Goal: Entertainment & Leisure: Consume media (video, audio)

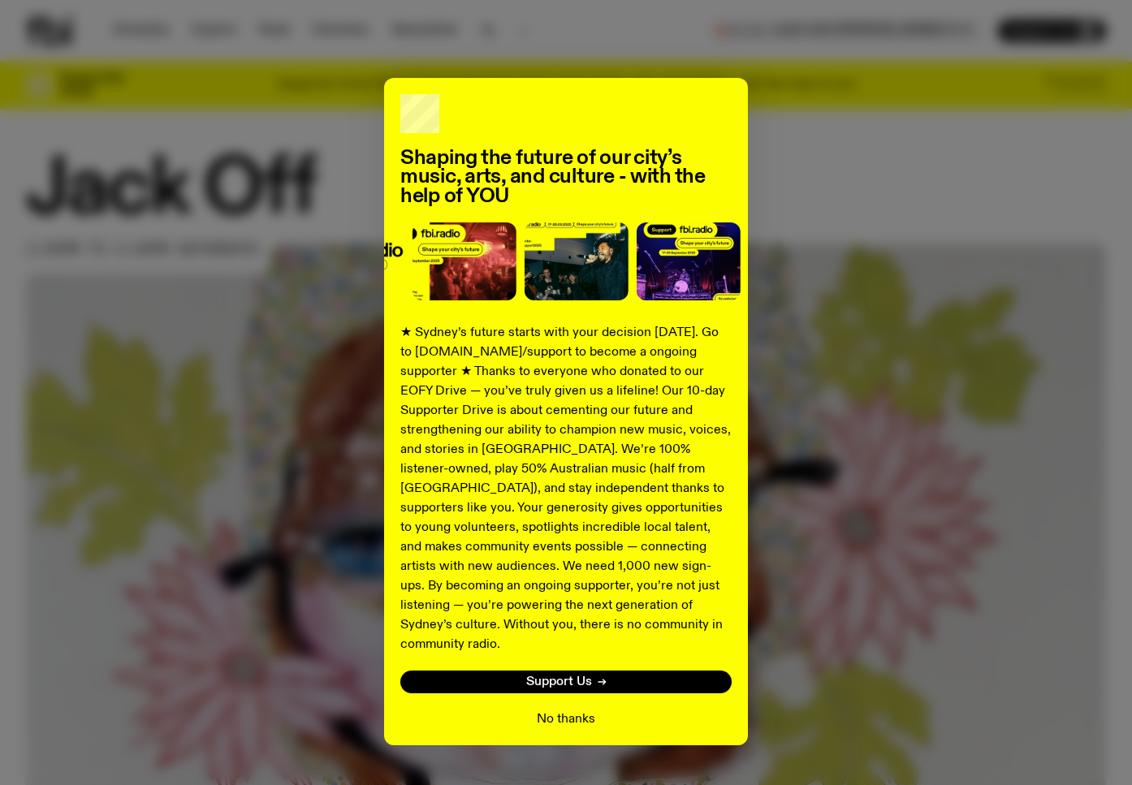
click at [568, 710] on button "No thanks" at bounding box center [566, 719] width 58 height 19
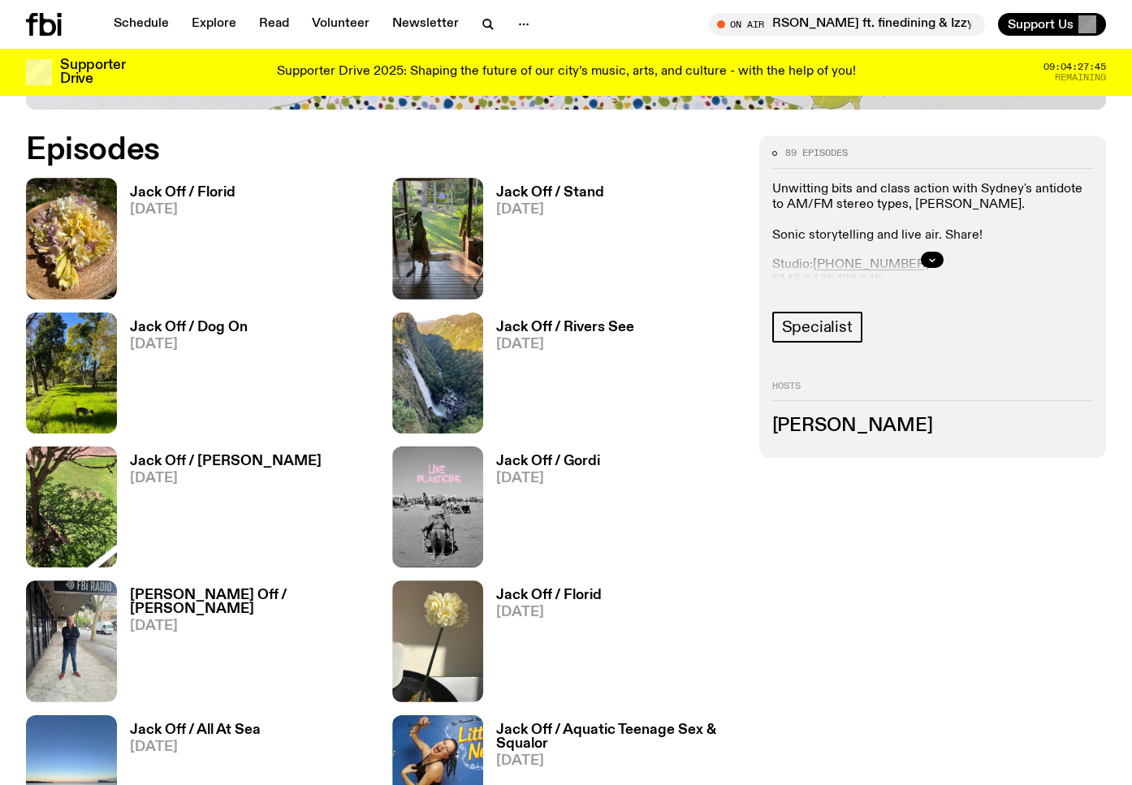
scroll to position [732, 0]
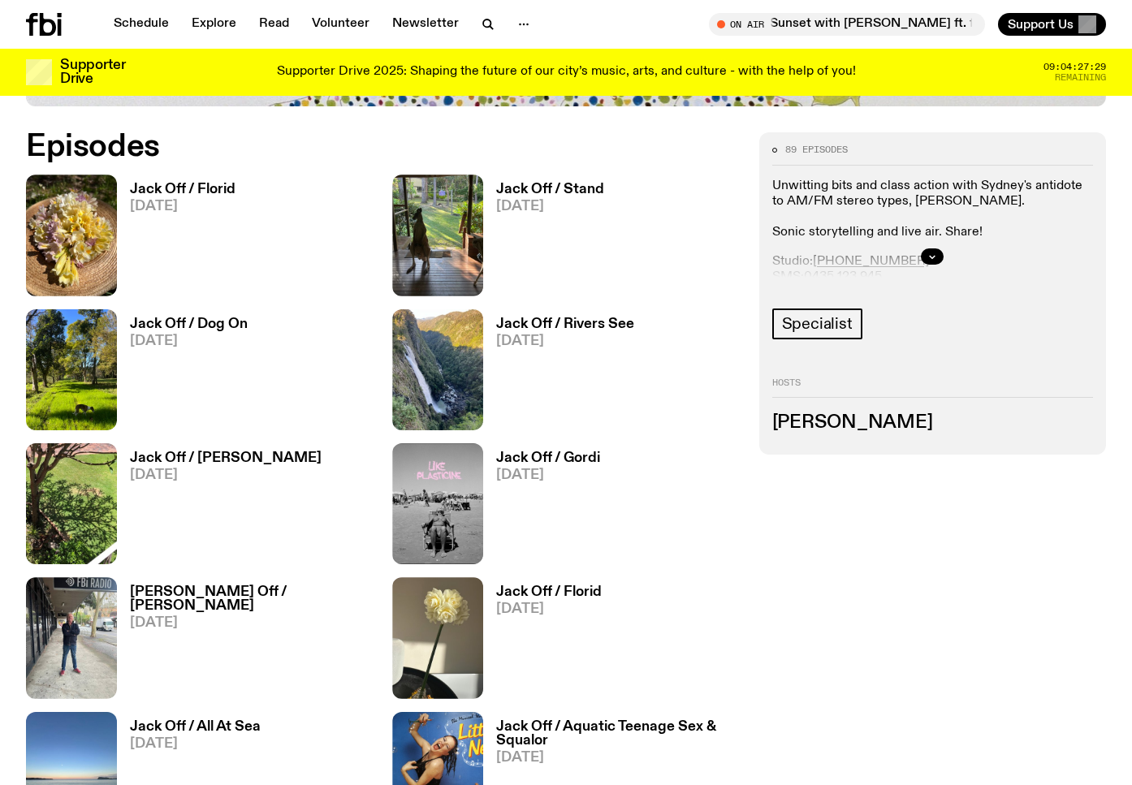
click at [568, 193] on h3 "Jack Off / Stand" at bounding box center [550, 190] width 108 height 14
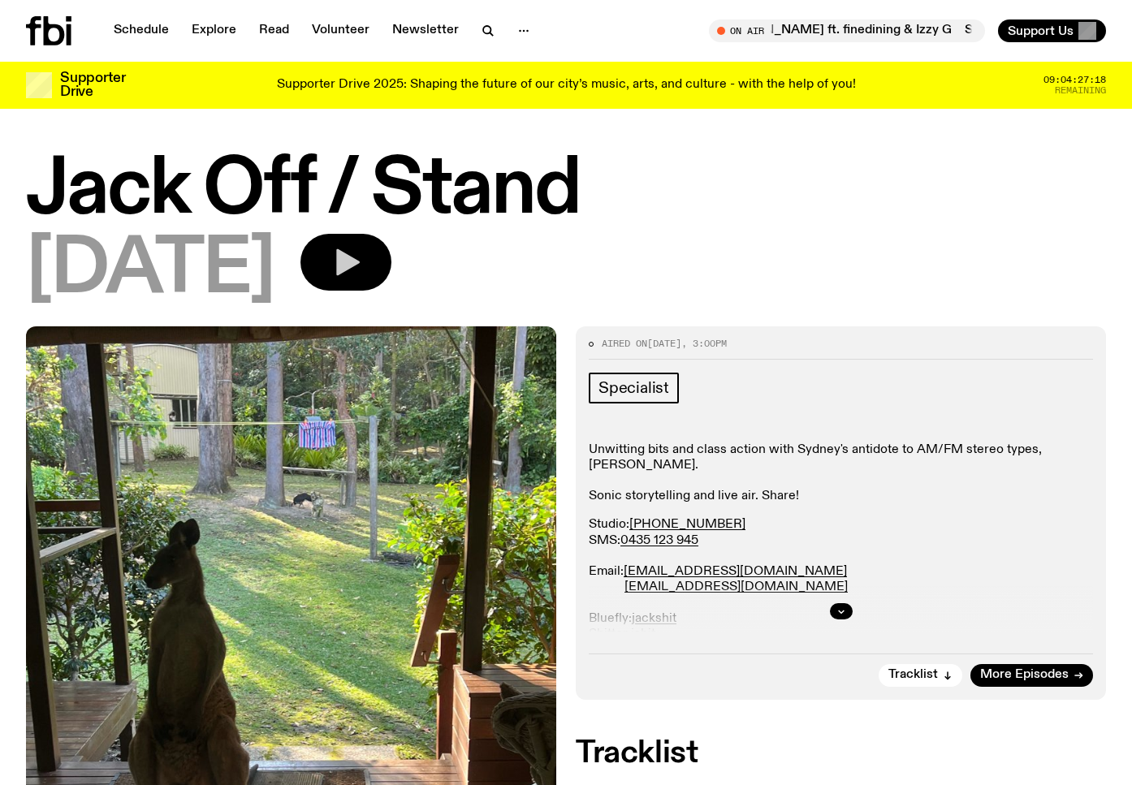
click at [360, 269] on icon "button" at bounding box center [348, 262] width 24 height 27
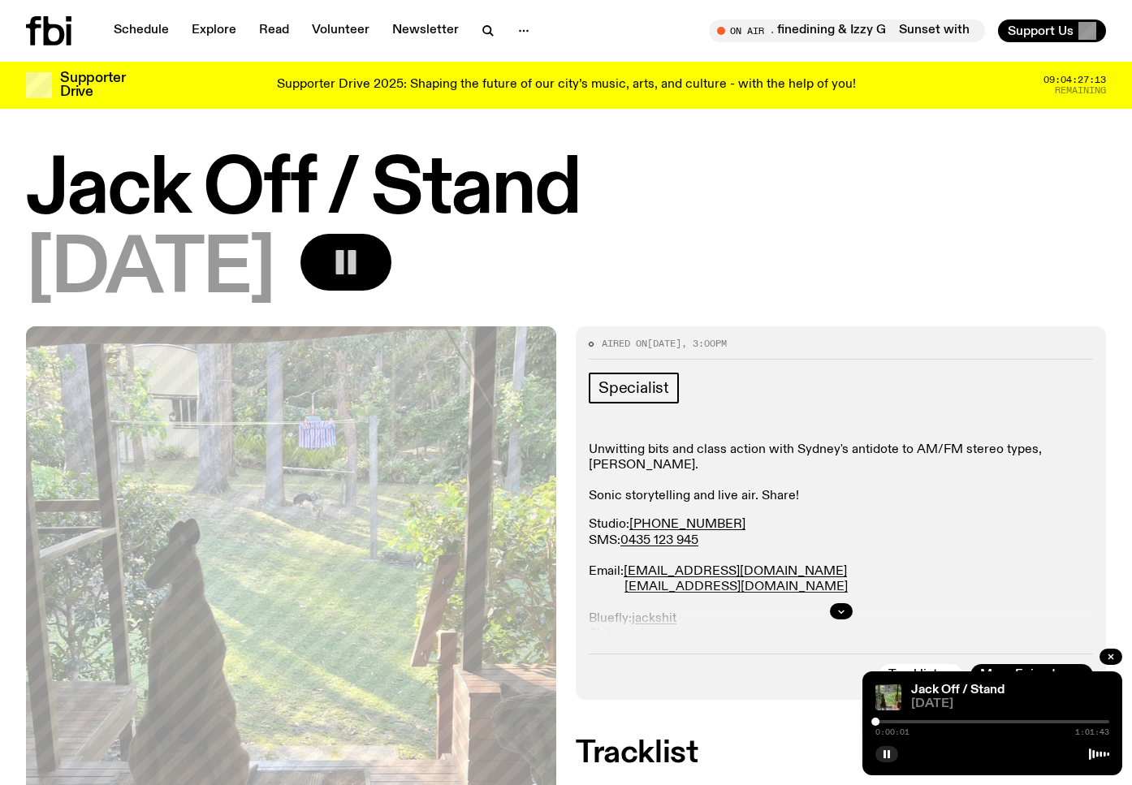
click at [362, 275] on icon "button" at bounding box center [346, 262] width 32 height 32
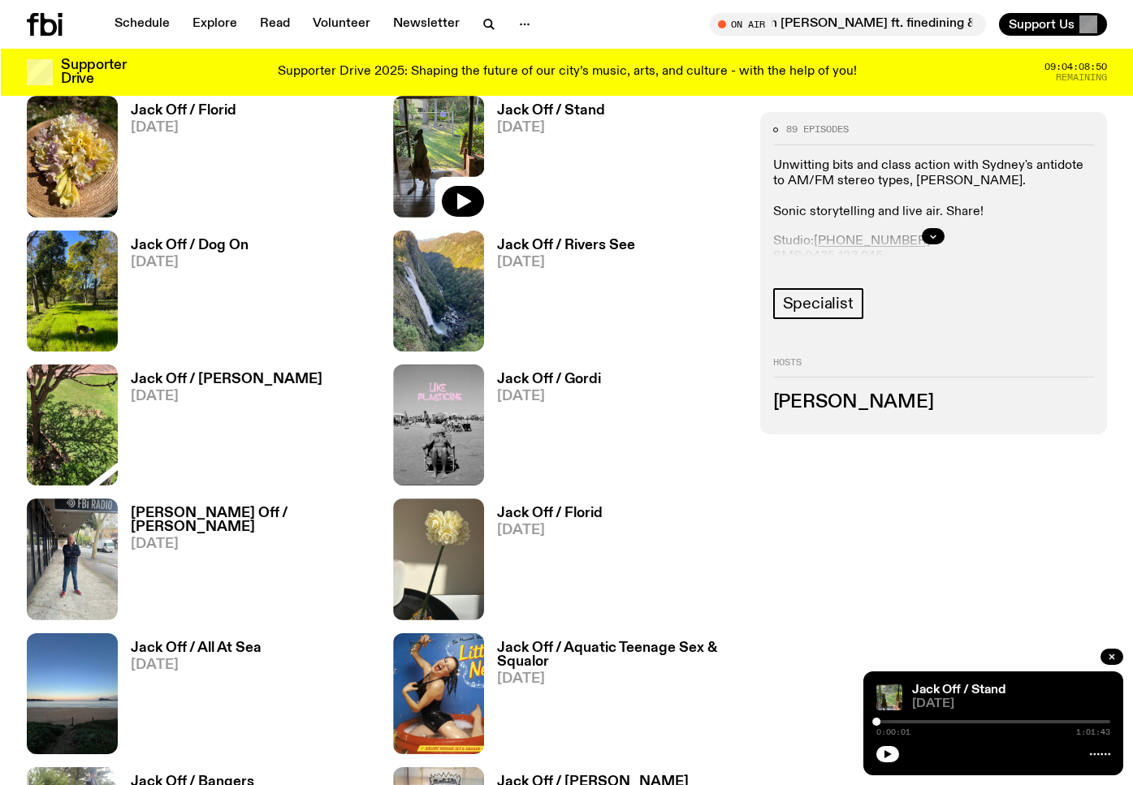
scroll to position [806, 0]
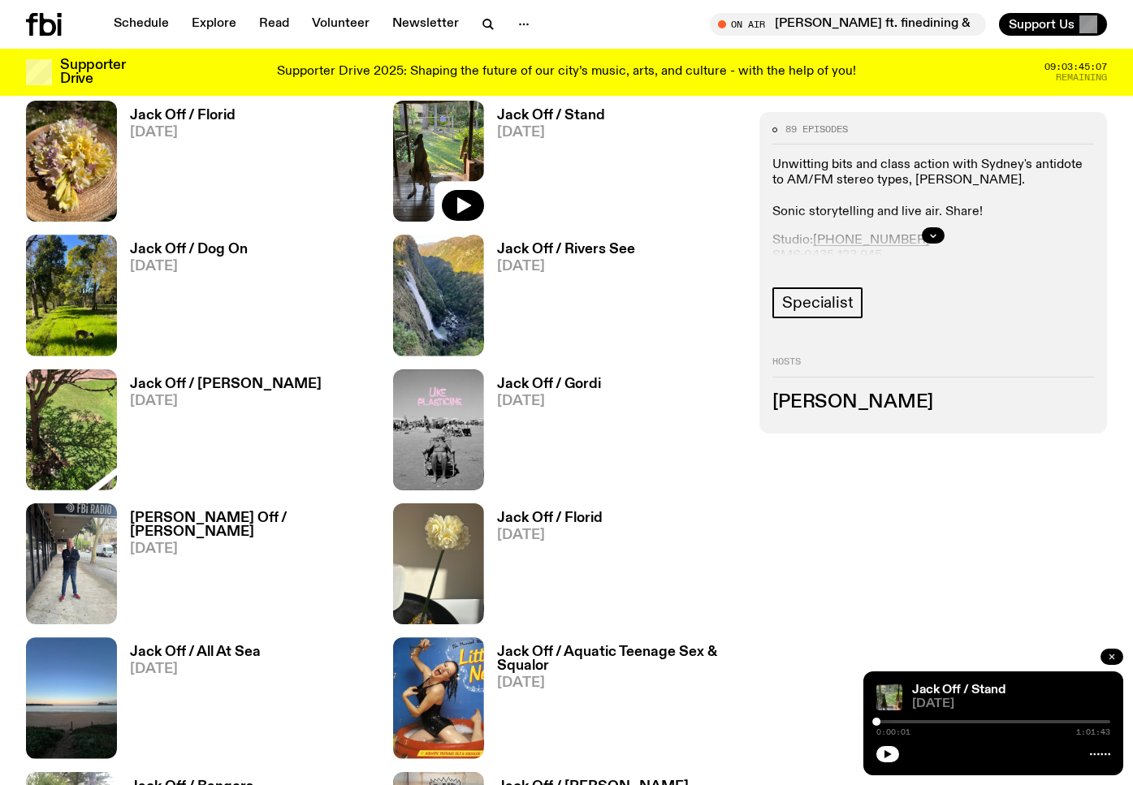
click at [1111, 658] on icon "button" at bounding box center [1112, 657] width 10 height 10
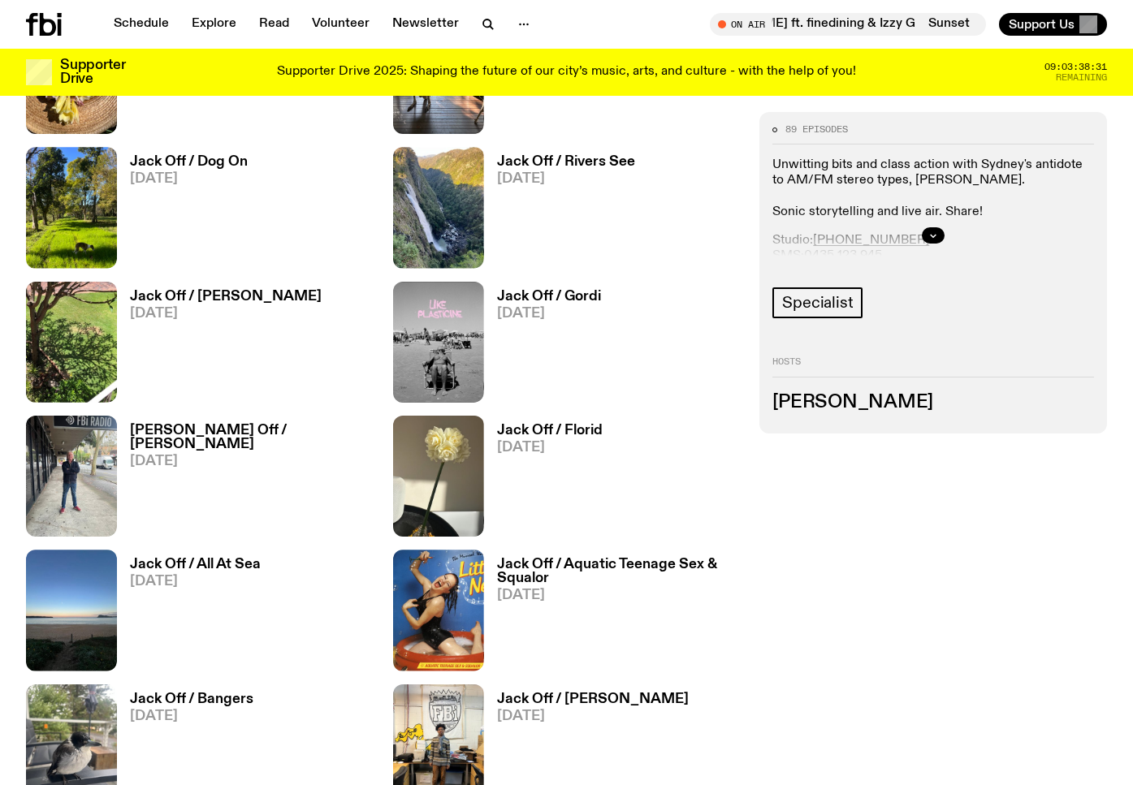
scroll to position [749, 0]
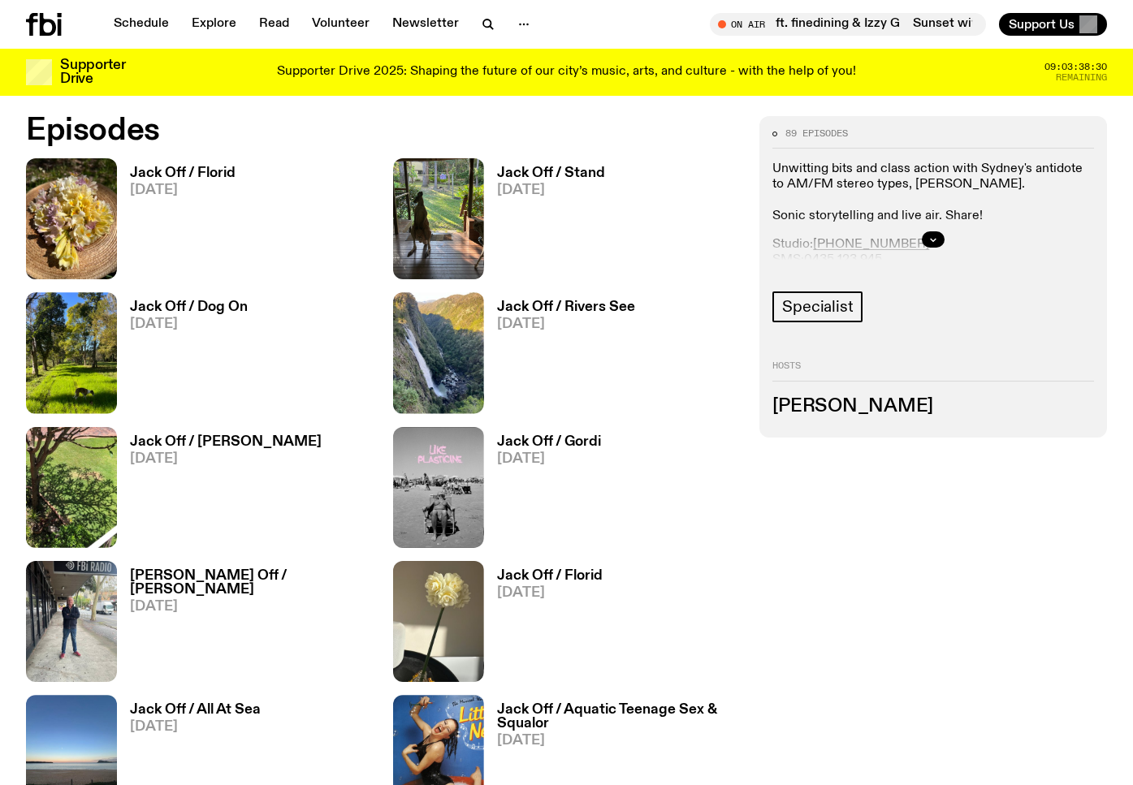
click at [555, 180] on h3 "Jack Off / Stand" at bounding box center [551, 173] width 108 height 14
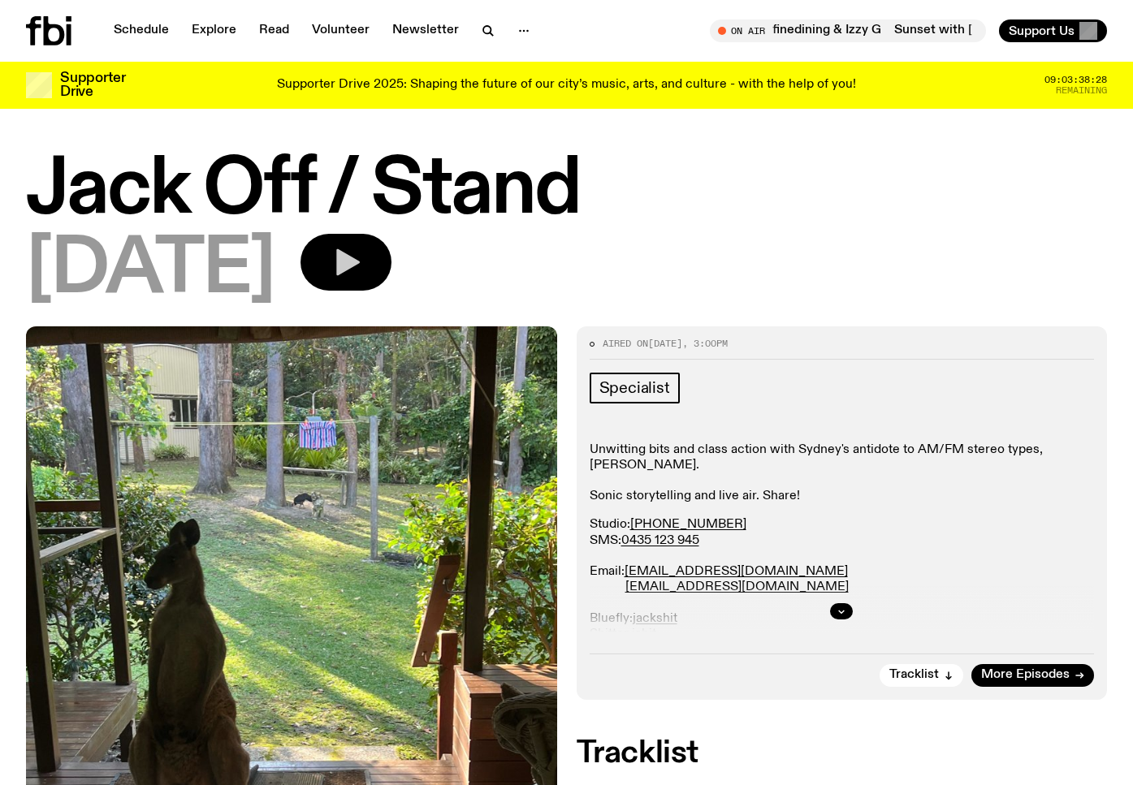
click at [362, 271] on icon "button" at bounding box center [346, 262] width 32 height 32
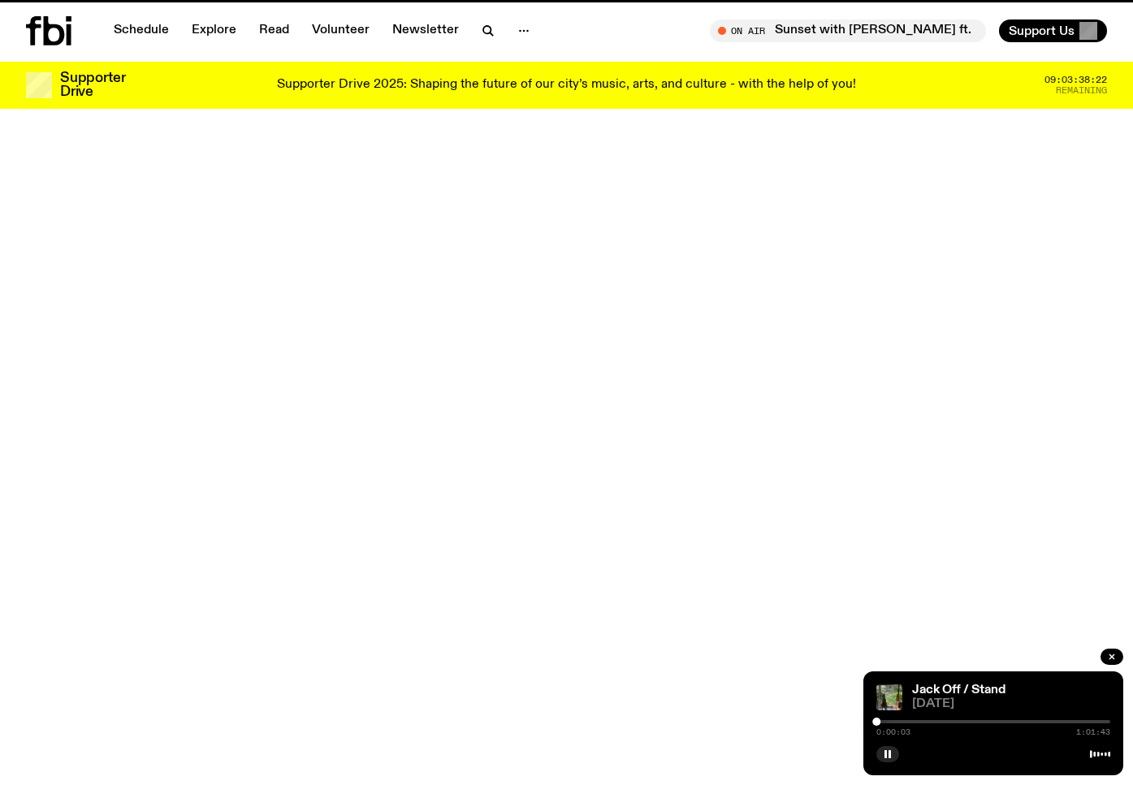
scroll to position [749, 0]
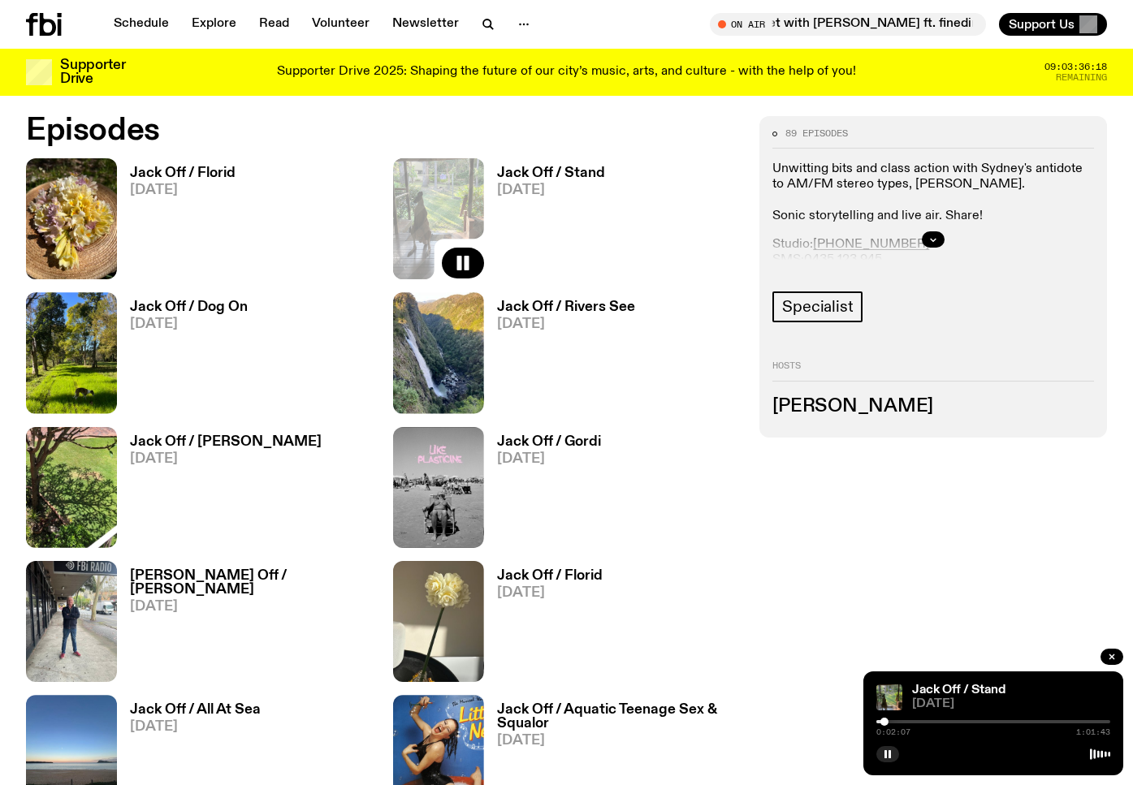
click at [1110, 658] on icon "button" at bounding box center [1111, 656] width 5 height 5
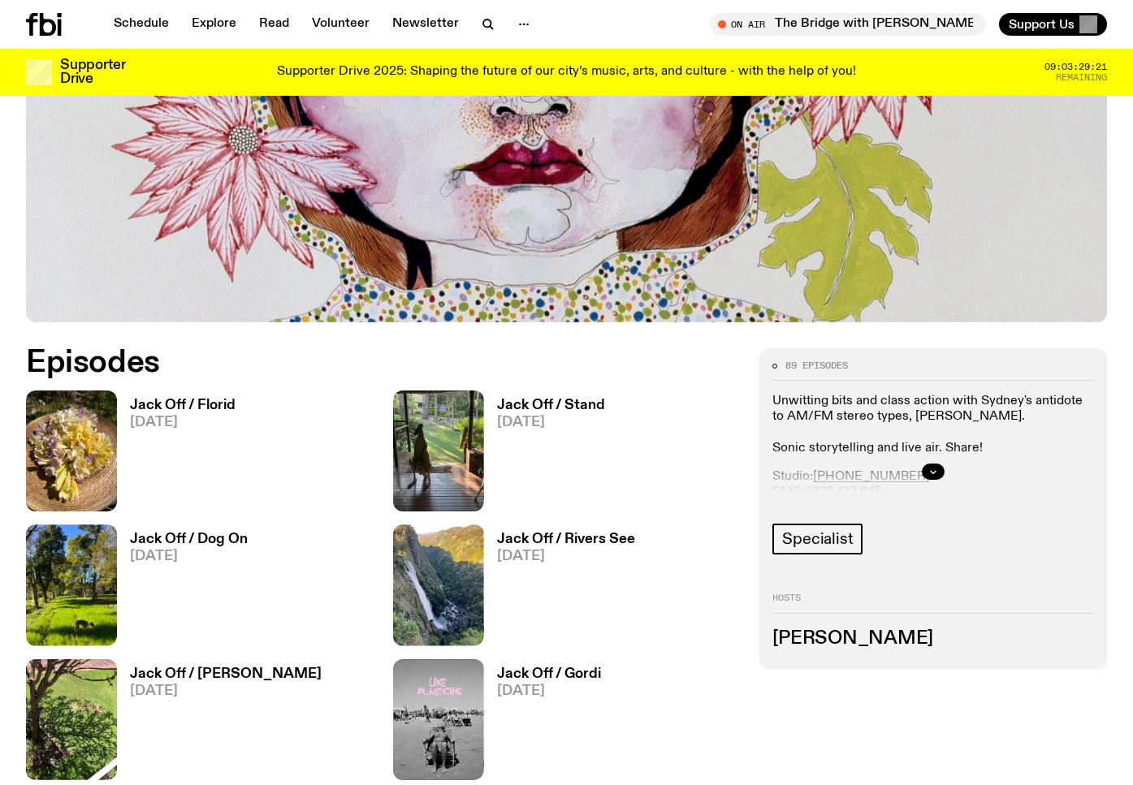
scroll to position [598, 0]
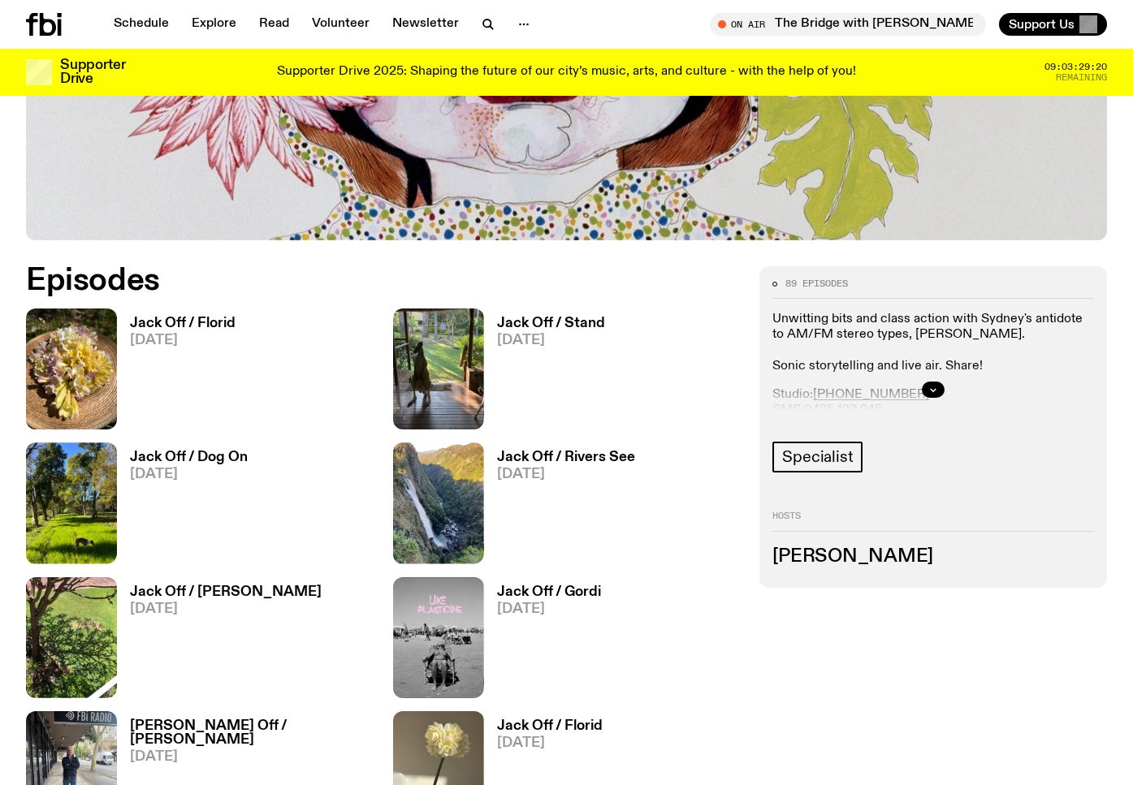
click at [546, 317] on h3 "Jack Off / Stand" at bounding box center [551, 324] width 108 height 14
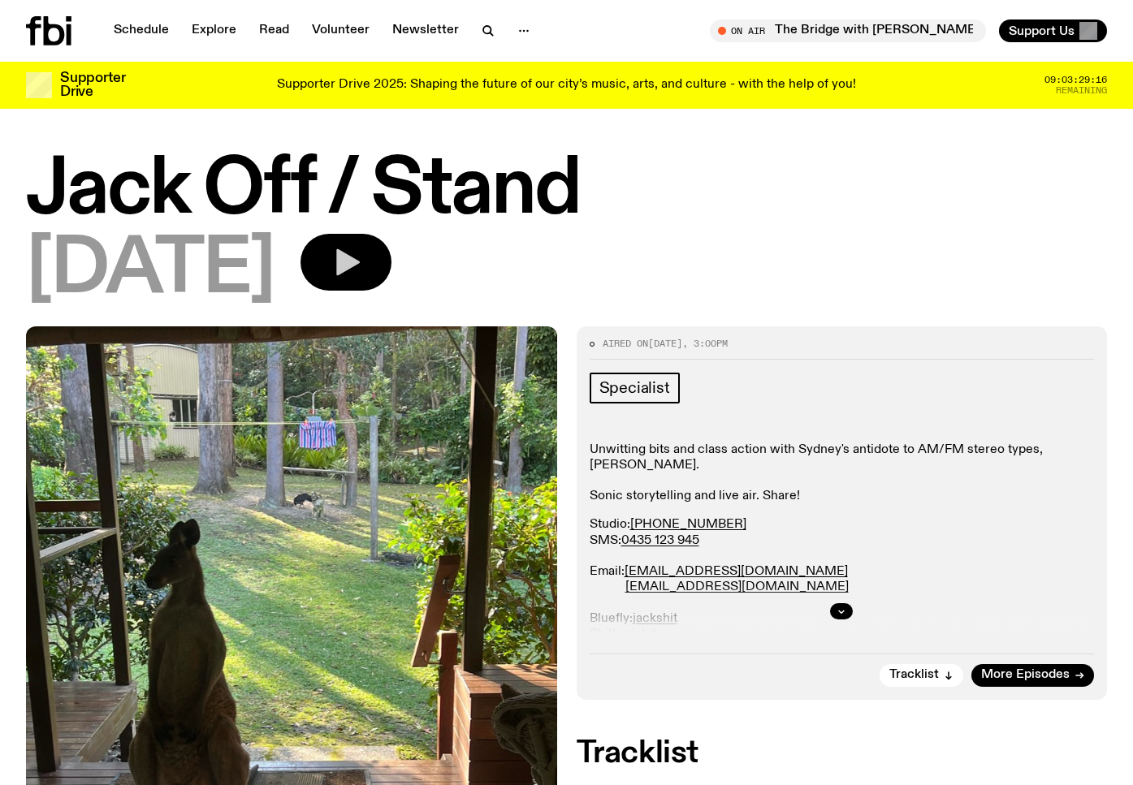
click at [360, 261] on icon "button" at bounding box center [348, 262] width 24 height 27
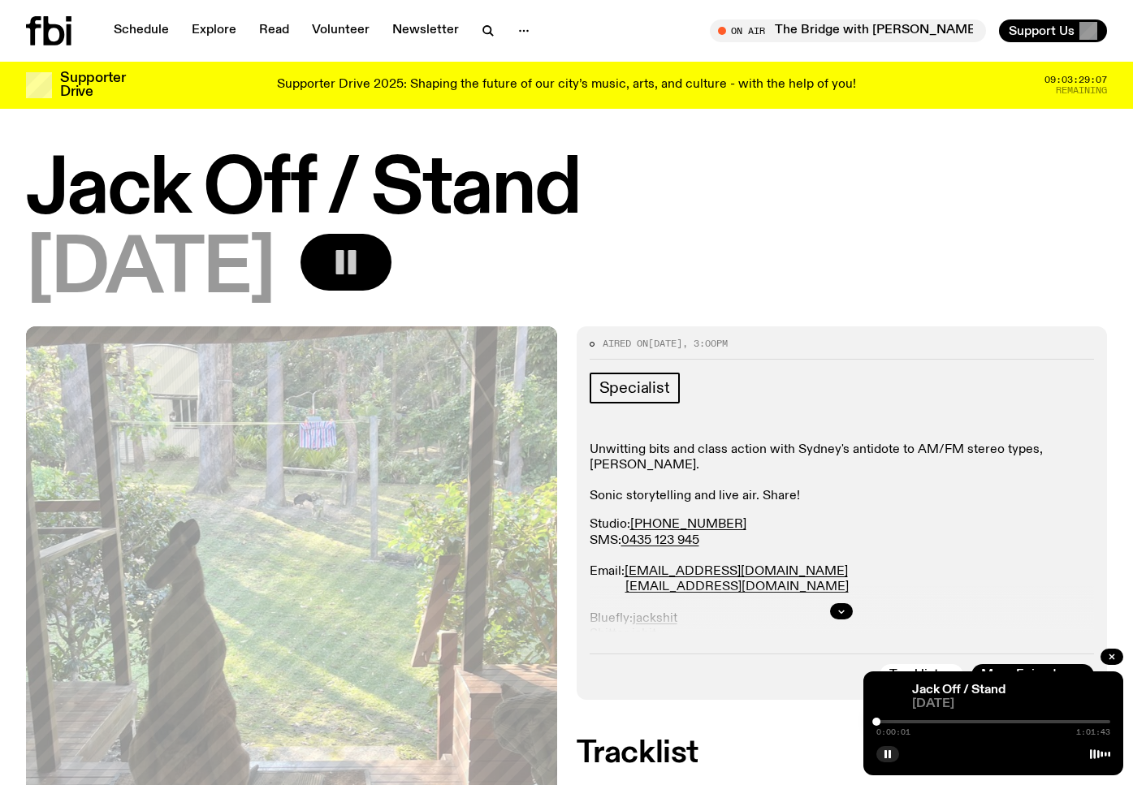
scroll to position [14, 0]
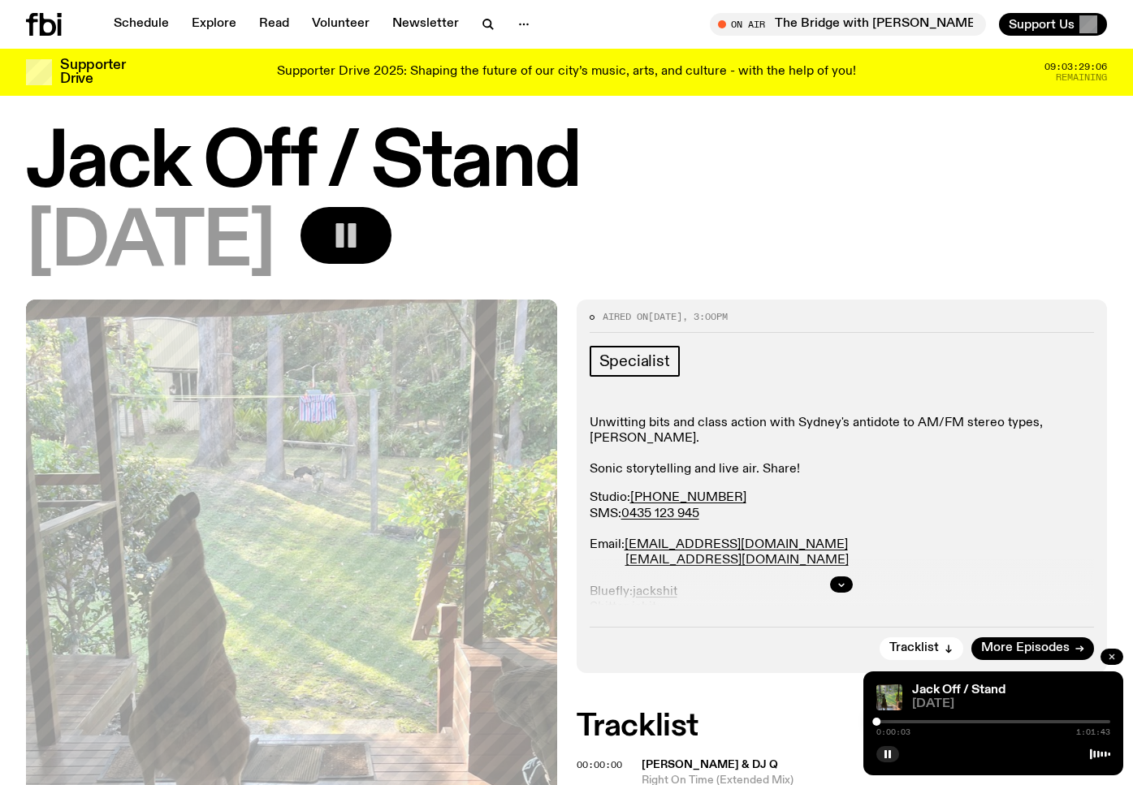
click at [1110, 658] on icon "button" at bounding box center [1111, 656] width 5 height 5
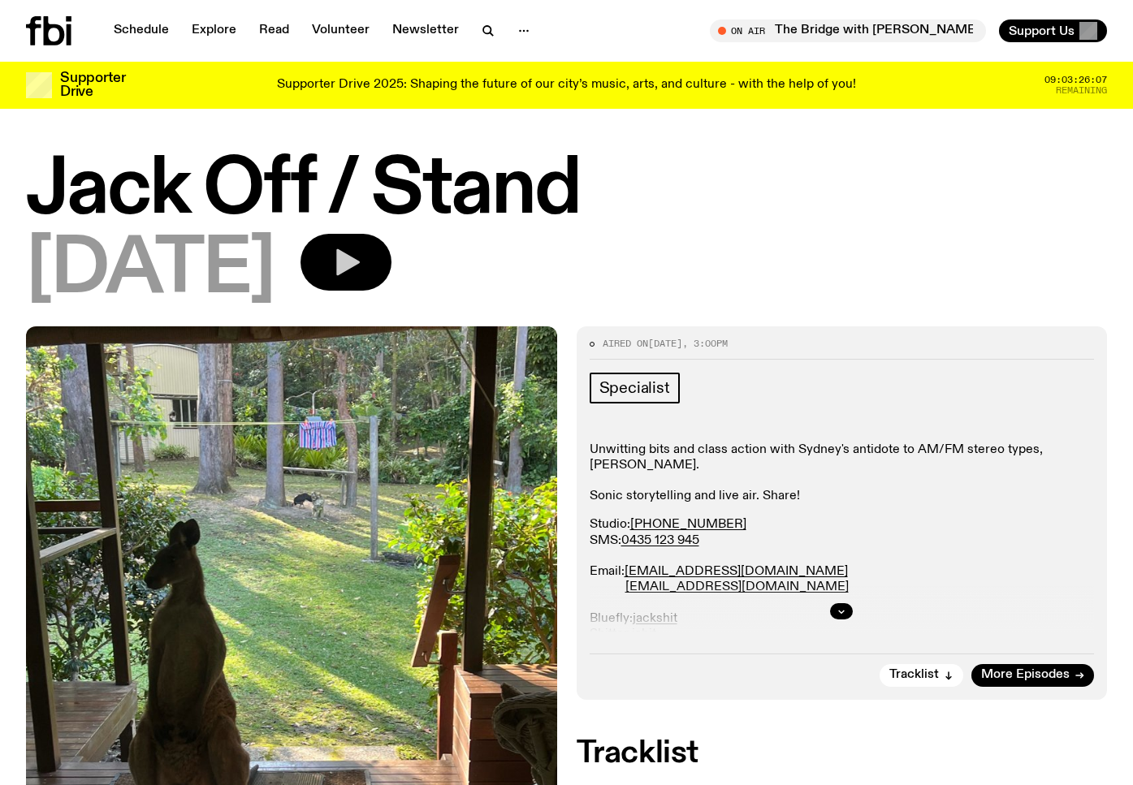
click at [360, 258] on icon "button" at bounding box center [348, 262] width 24 height 27
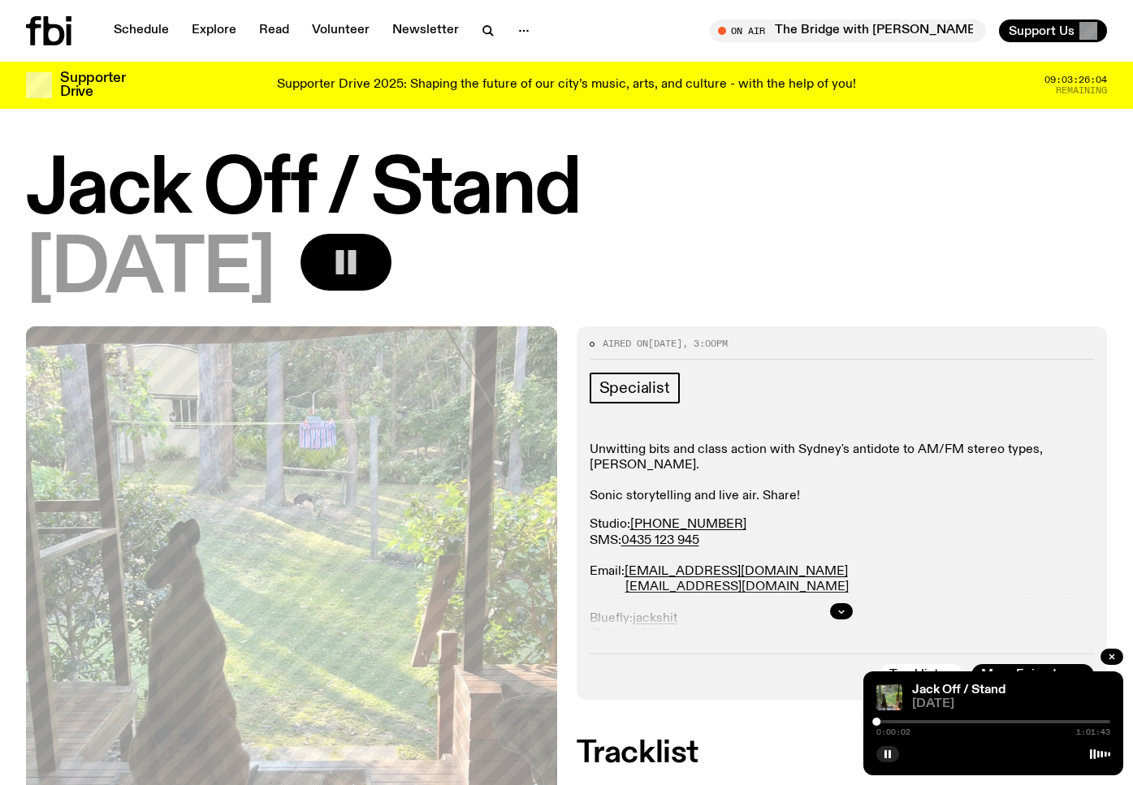
click at [1107, 658] on icon "button" at bounding box center [1112, 657] width 10 height 10
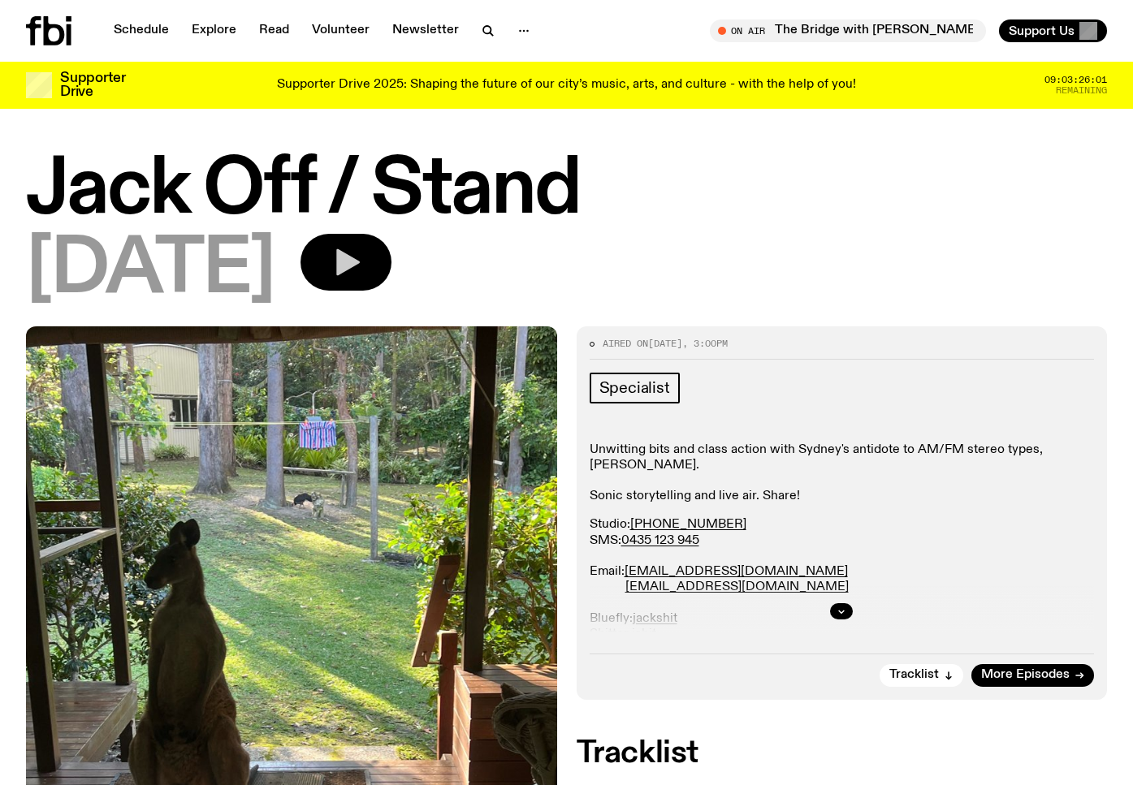
drag, startPoint x: 848, startPoint y: 235, endPoint x: 295, endPoint y: 3, distance: 599.4
click at [847, 234] on div "Jack Off / Stand [DATE]" at bounding box center [566, 230] width 1081 height 153
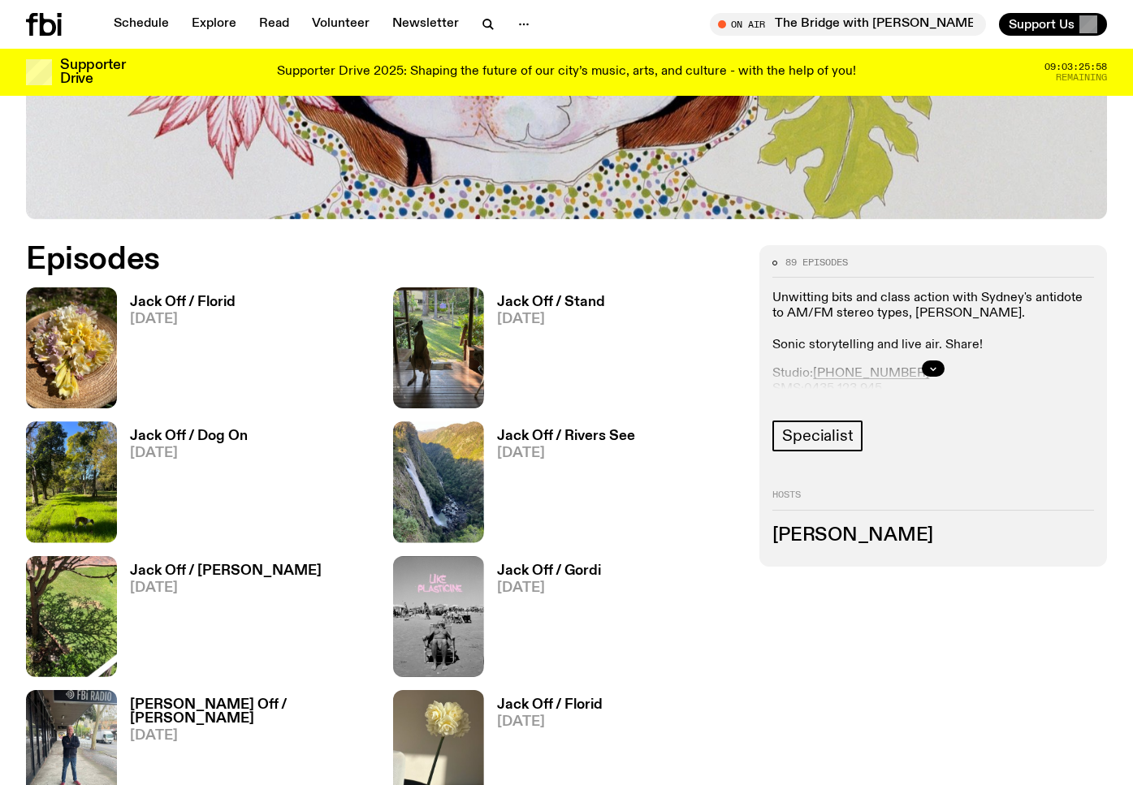
scroll to position [671, 0]
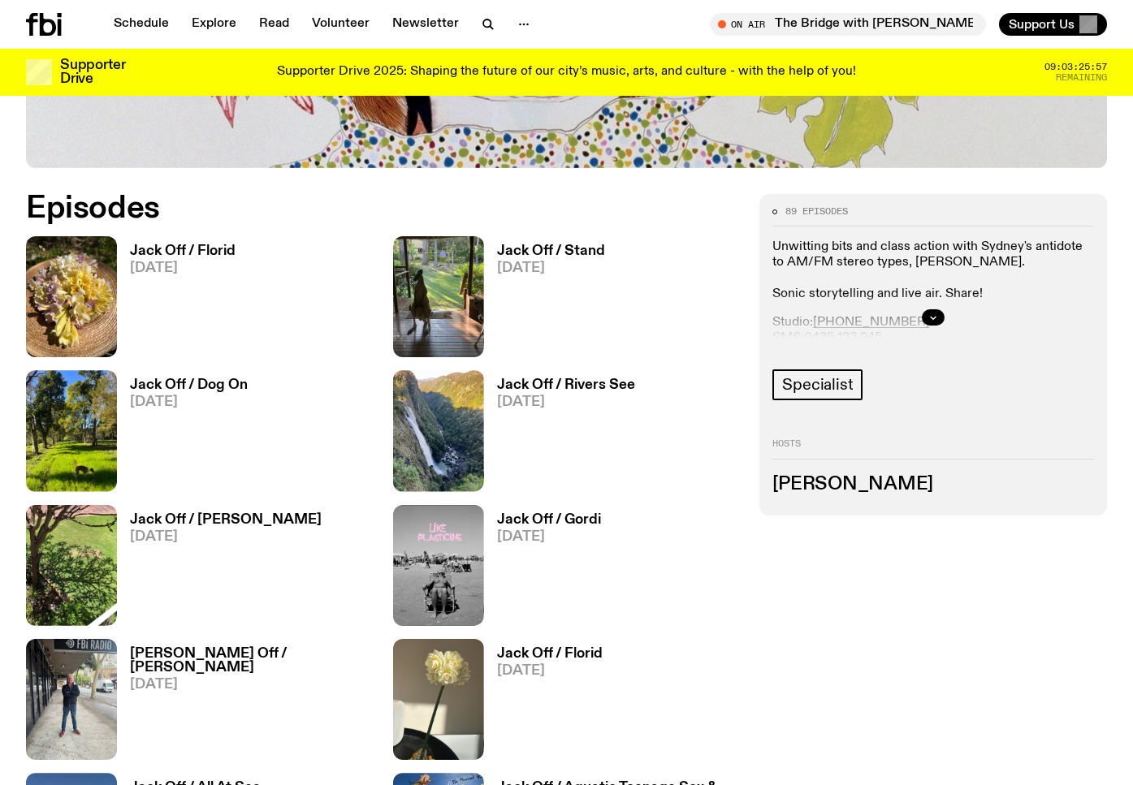
click at [539, 242] on div "Jack Off / Stand [DATE]" at bounding box center [544, 296] width 121 height 121
click at [537, 253] on h3 "Jack Off / Stand" at bounding box center [551, 251] width 108 height 14
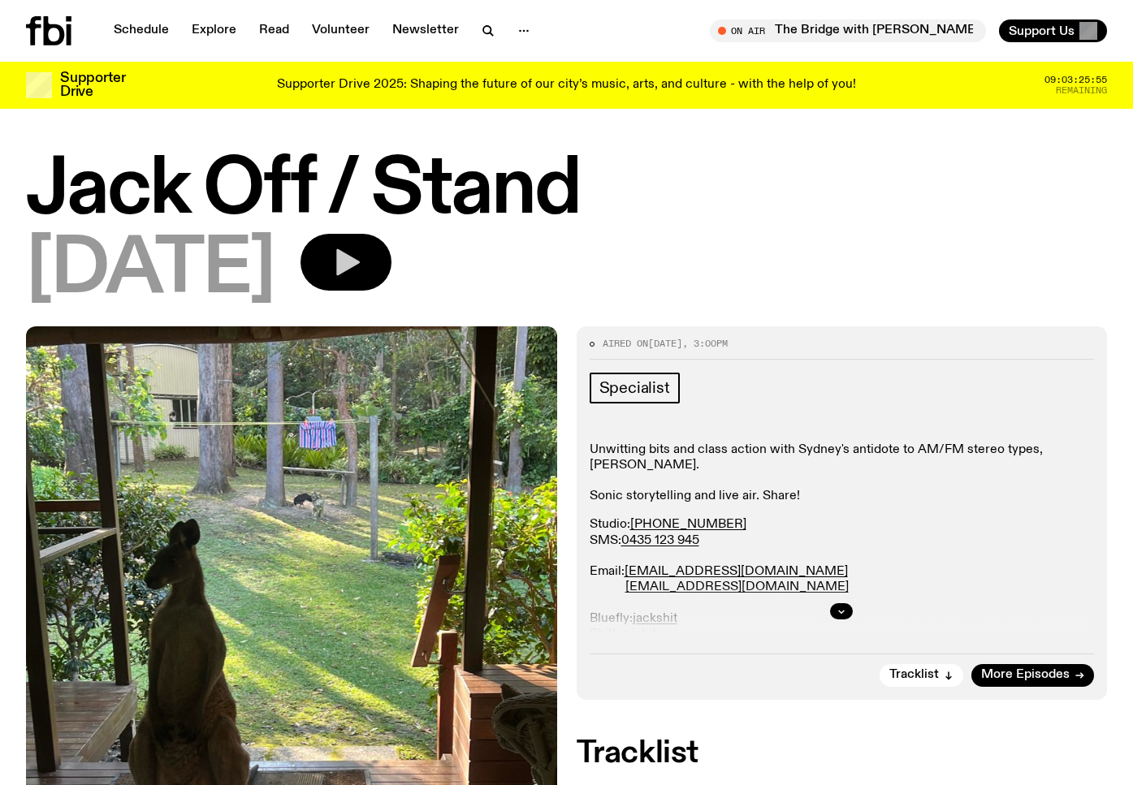
click at [388, 257] on button "button" at bounding box center [345, 262] width 91 height 57
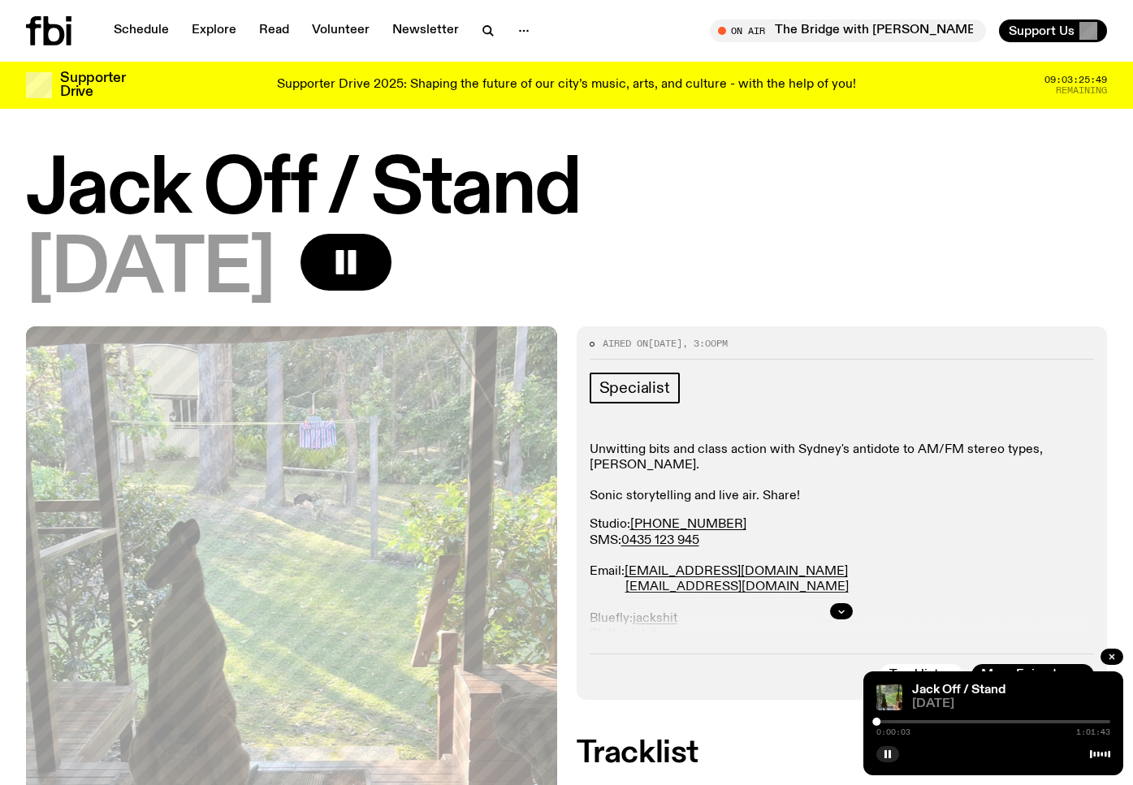
drag, startPoint x: 1104, startPoint y: 656, endPoint x: 1086, endPoint y: 528, distance: 129.5
click at [1105, 656] on button "button" at bounding box center [1111, 657] width 23 height 16
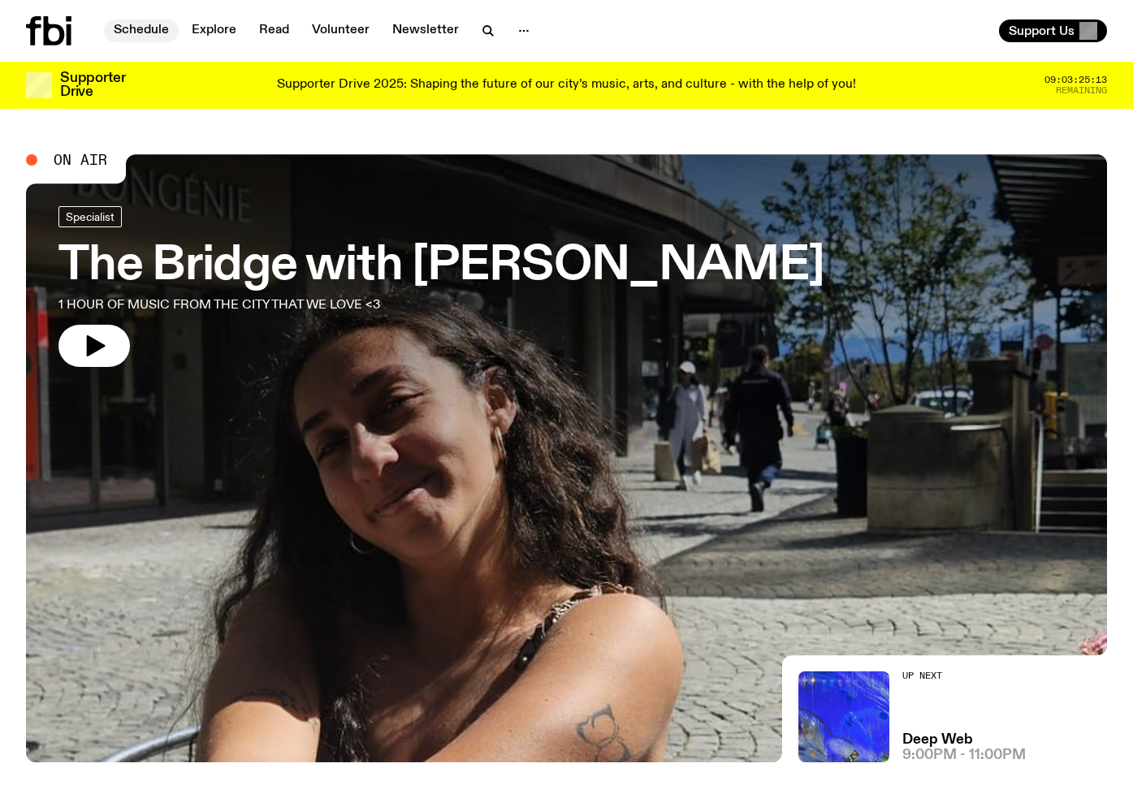
click at [149, 33] on link "Schedule" at bounding box center [141, 30] width 75 height 23
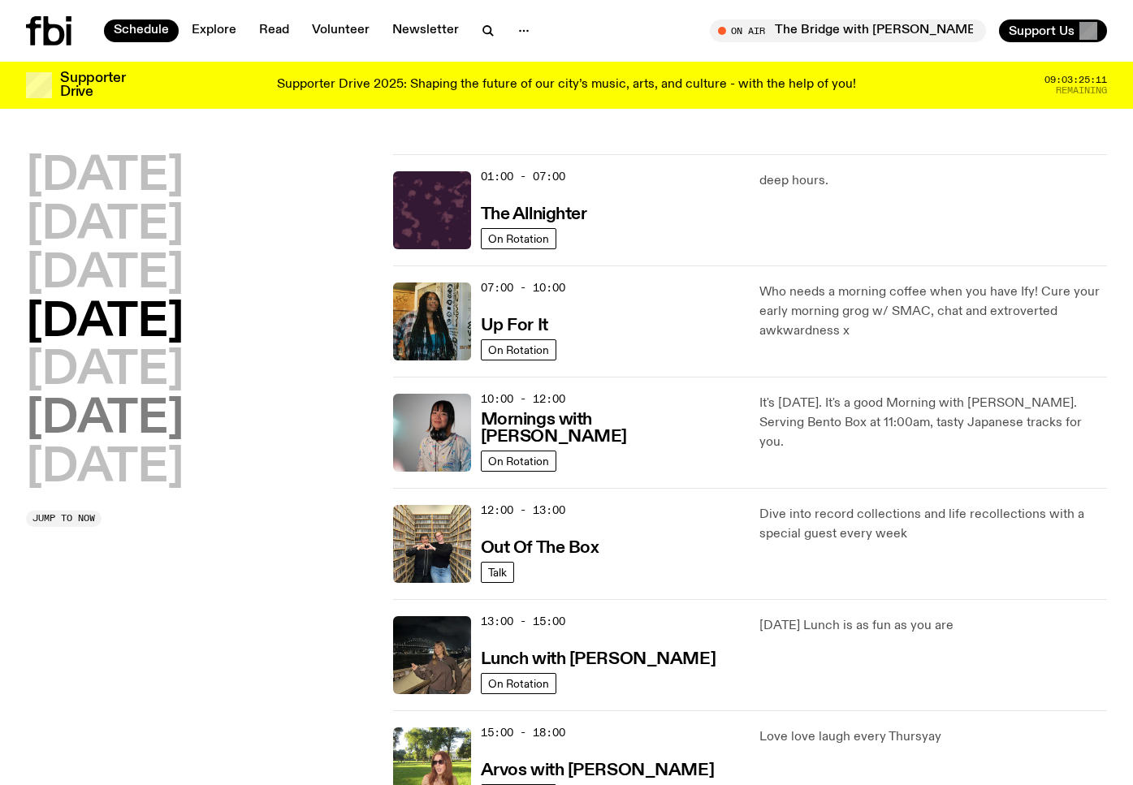
click at [167, 422] on h2 "[DATE]" at bounding box center [105, 419] width 158 height 45
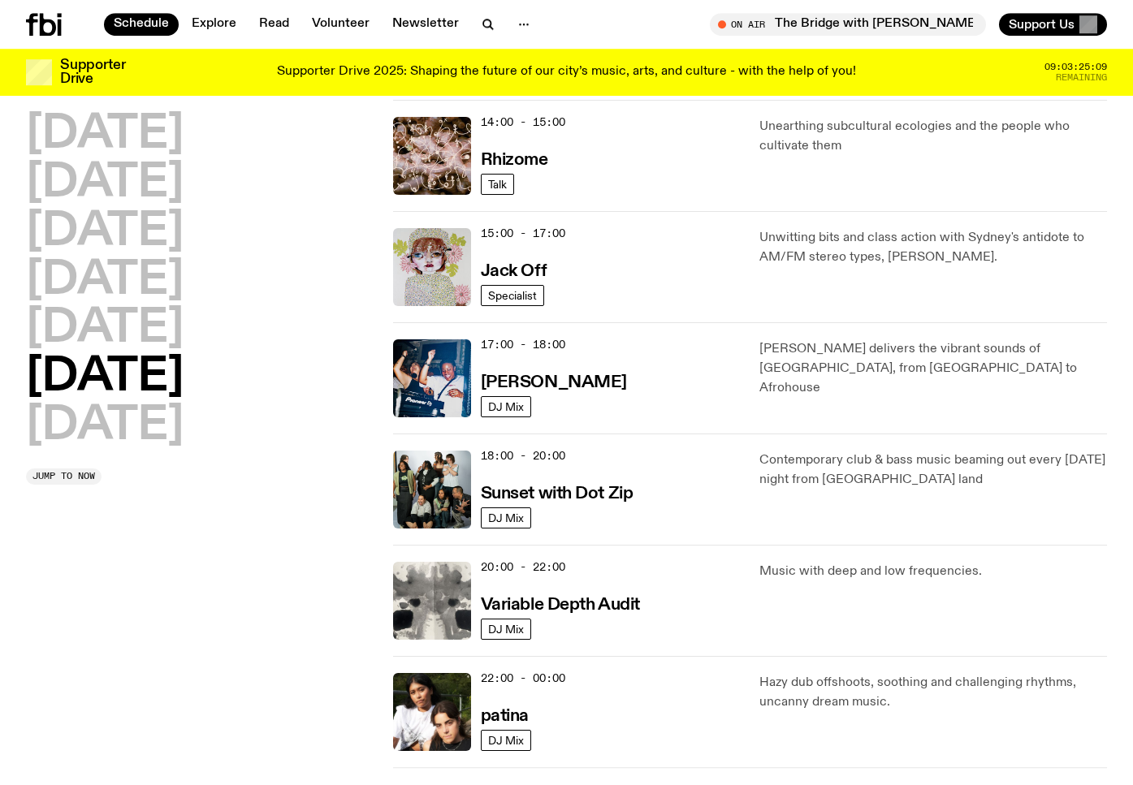
scroll to position [710, 0]
click at [526, 275] on h3 "Jack Off" at bounding box center [514, 270] width 66 height 17
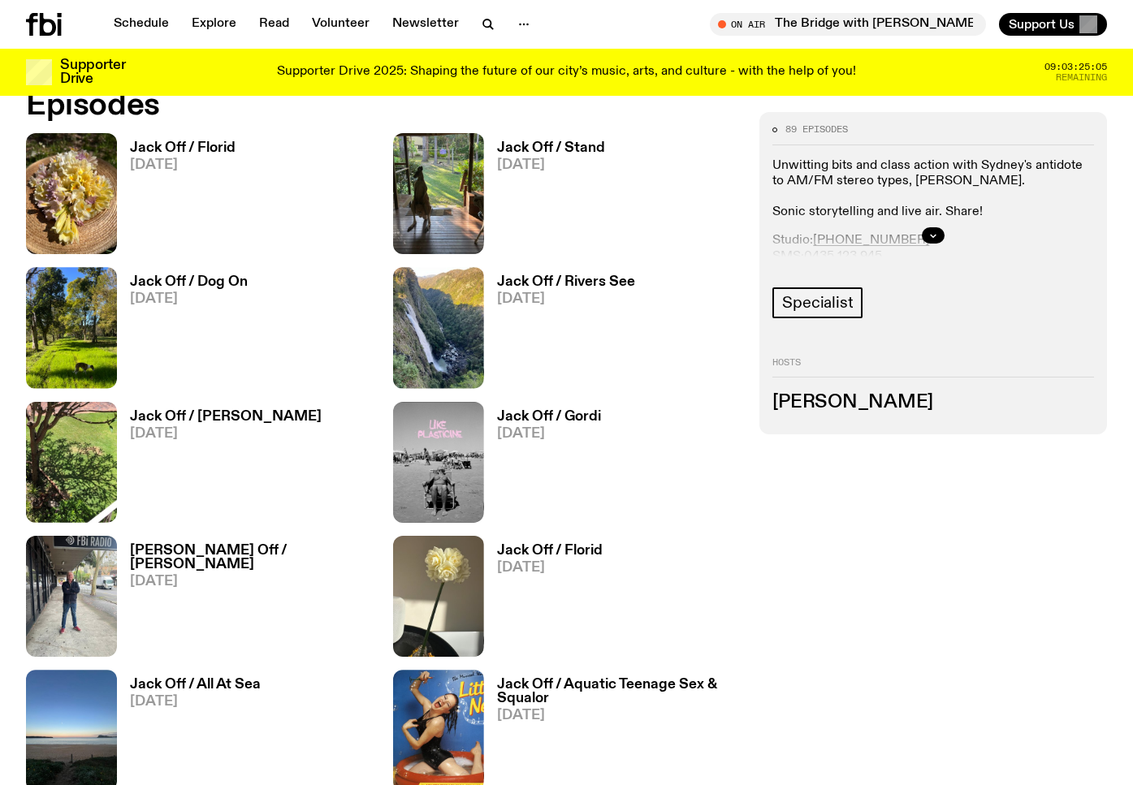
scroll to position [543, 0]
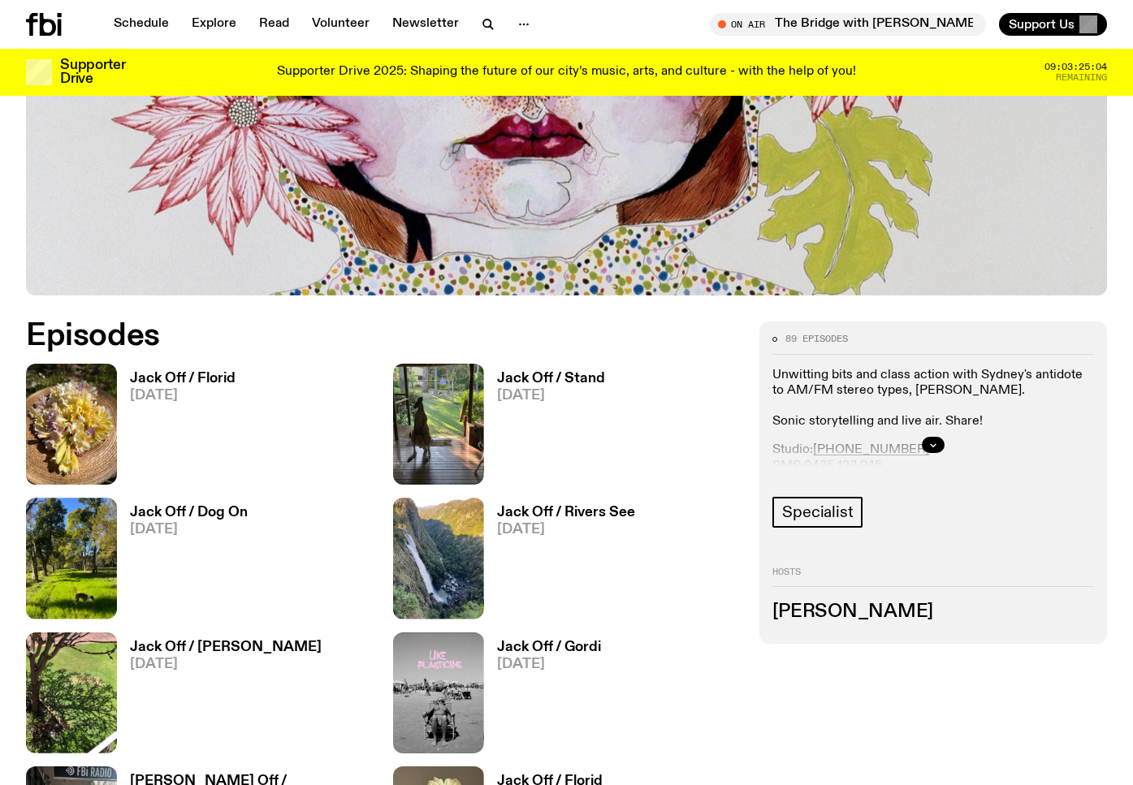
click at [559, 378] on h3 "Jack Off / Stand" at bounding box center [551, 379] width 108 height 14
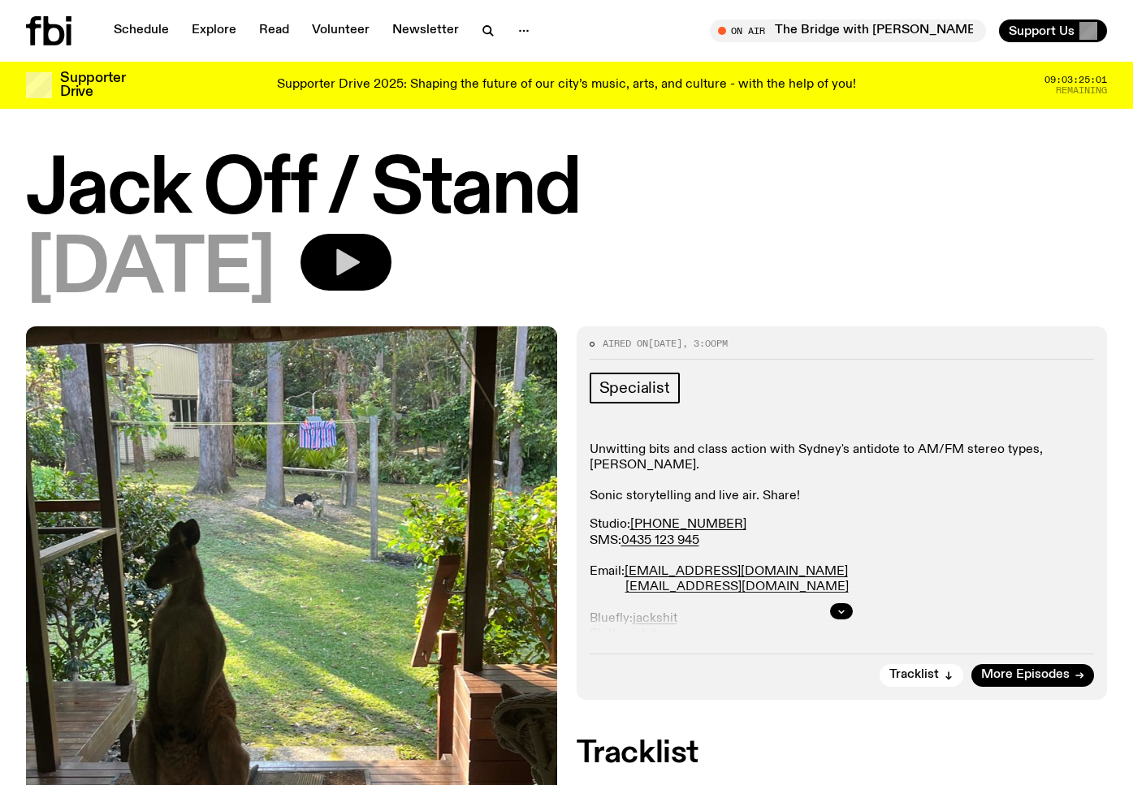
click at [362, 251] on icon "button" at bounding box center [346, 262] width 32 height 32
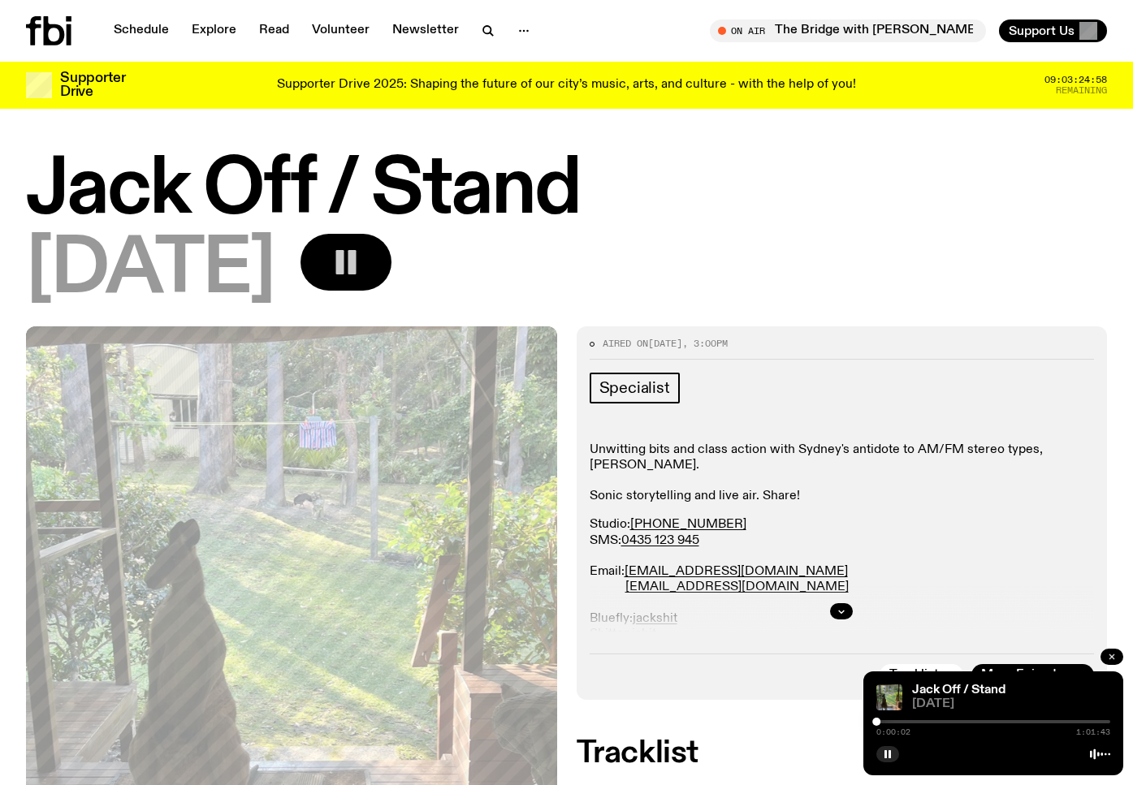
click at [1116, 660] on button "button" at bounding box center [1111, 657] width 23 height 16
